Goal: Information Seeking & Learning: Learn about a topic

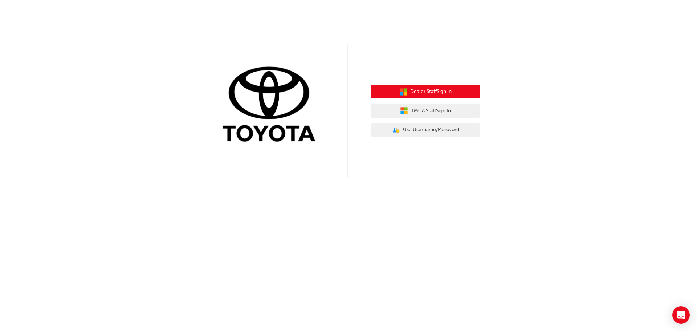
click at [429, 90] on span "Dealer Staff Sign In" at bounding box center [430, 92] width 41 height 8
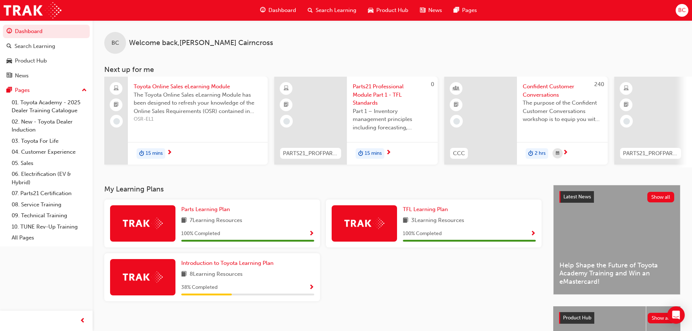
click at [335, 12] on span "Search Learning" at bounding box center [336, 10] width 41 height 8
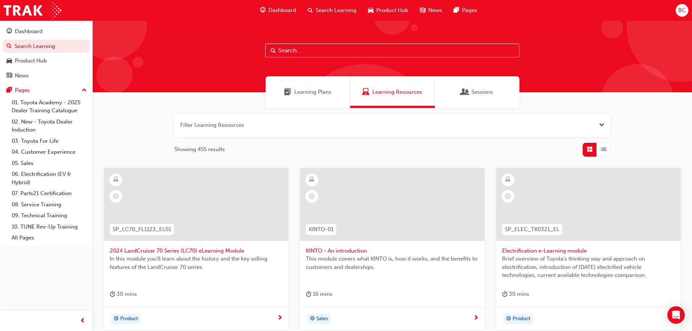
click at [622, 130] on div "Filter Learning Resources Showing 455 results SP_LC70_FL1123_EL01 2024 LandCrui…" at bounding box center [392, 334] width 599 height 452
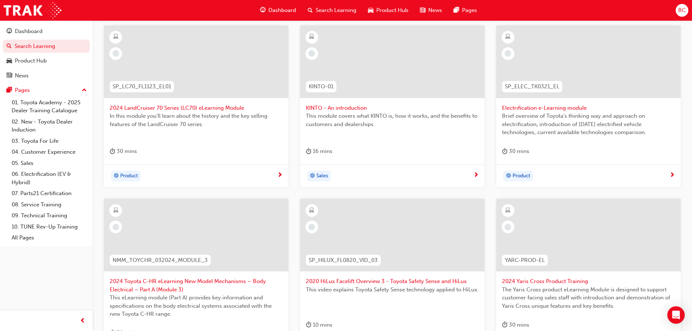
scroll to position [145, 0]
